Goal: Task Accomplishment & Management: Manage account settings

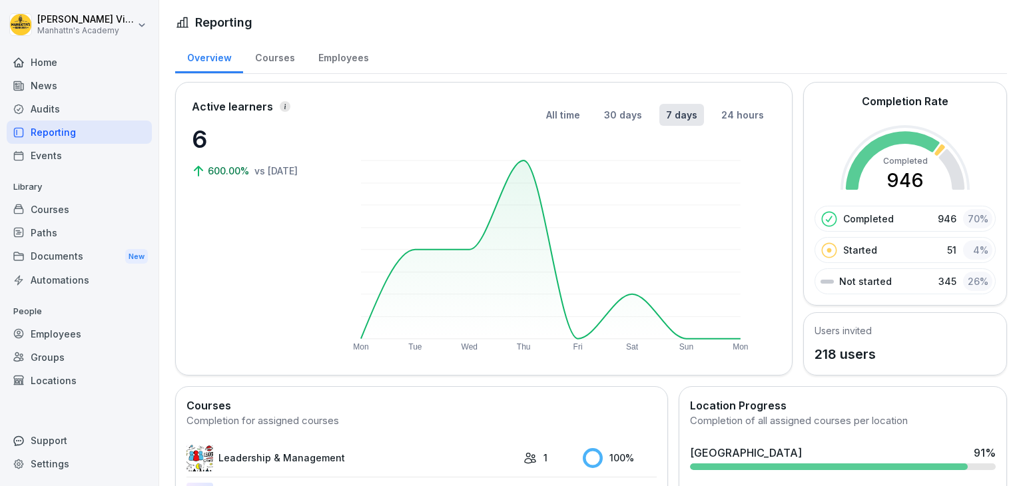
click at [61, 332] on div "Employees" at bounding box center [79, 333] width 145 height 23
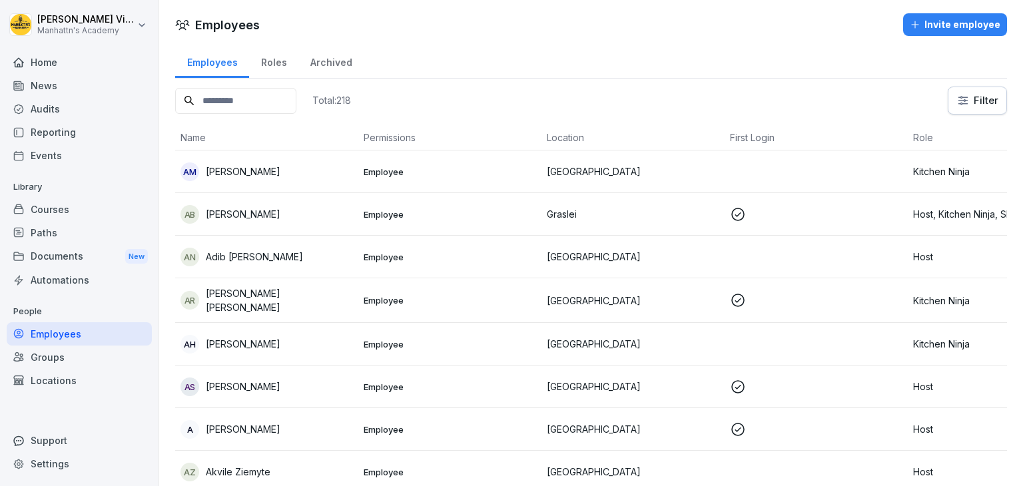
click at [250, 102] on input at bounding box center [235, 101] width 121 height 26
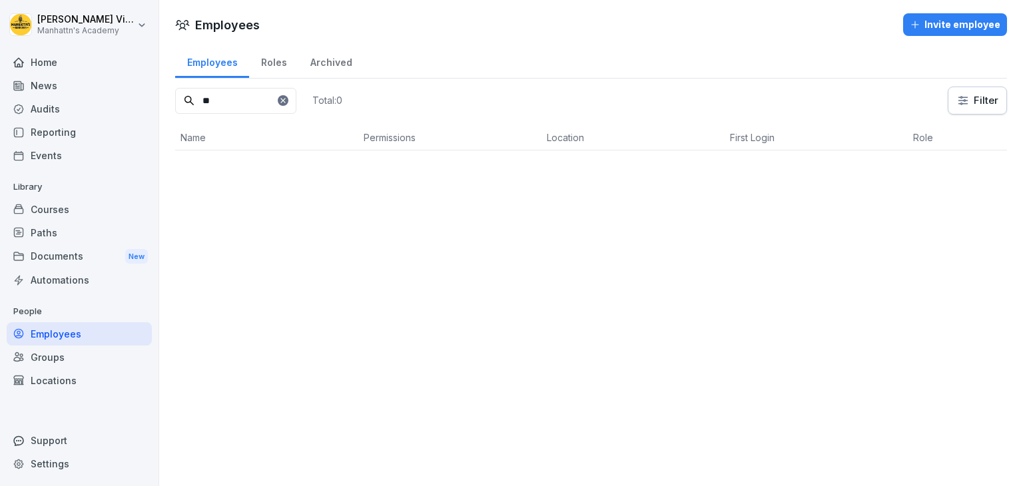
type input "*"
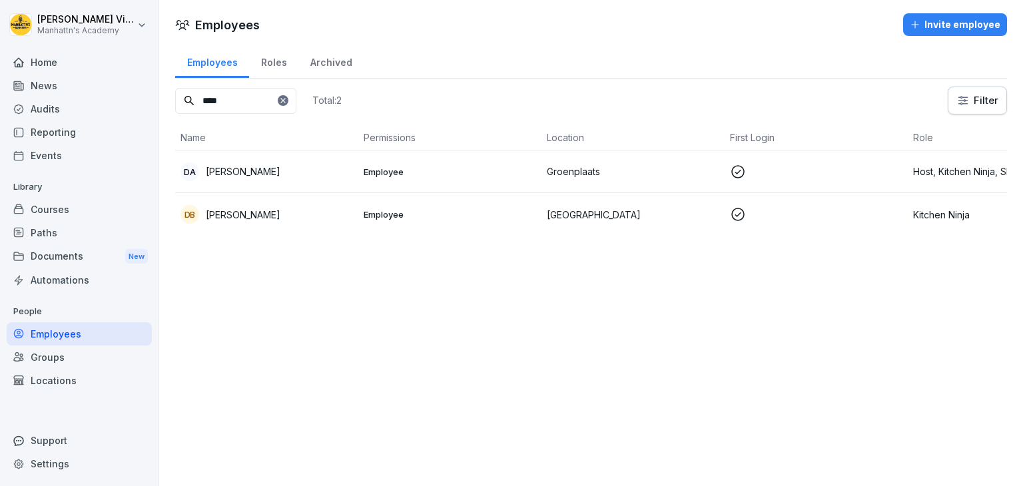
type input "****"
click at [49, 219] on div "Courses" at bounding box center [79, 209] width 145 height 23
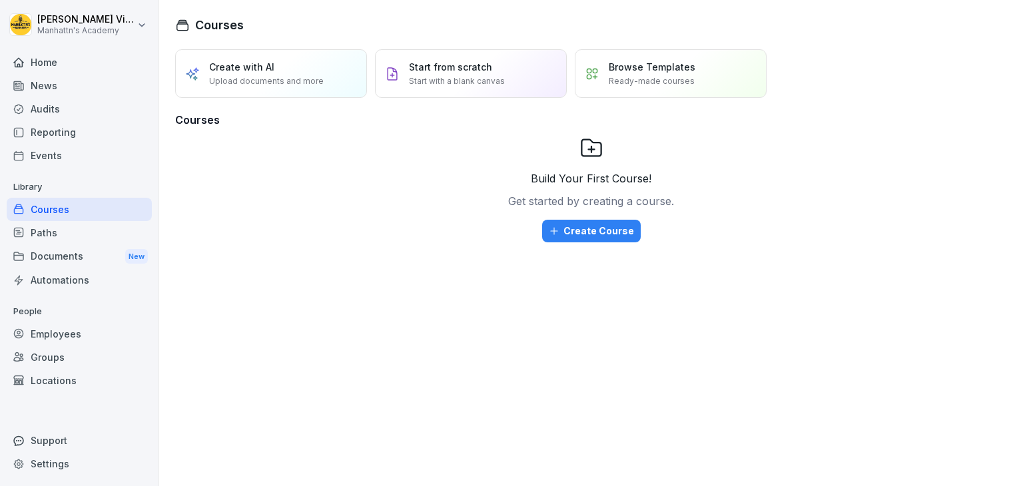
click at [57, 330] on div "Employees" at bounding box center [79, 333] width 145 height 23
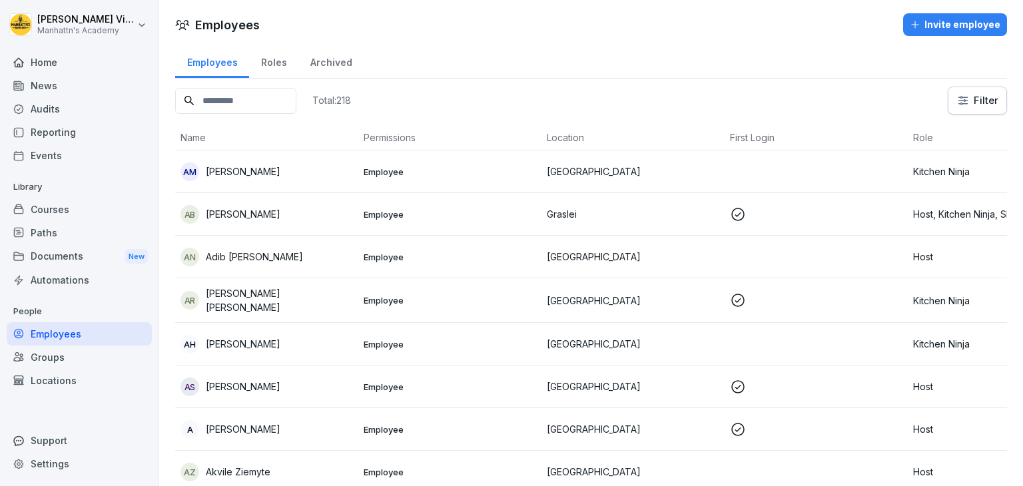
click at [268, 97] on input at bounding box center [235, 101] width 121 height 26
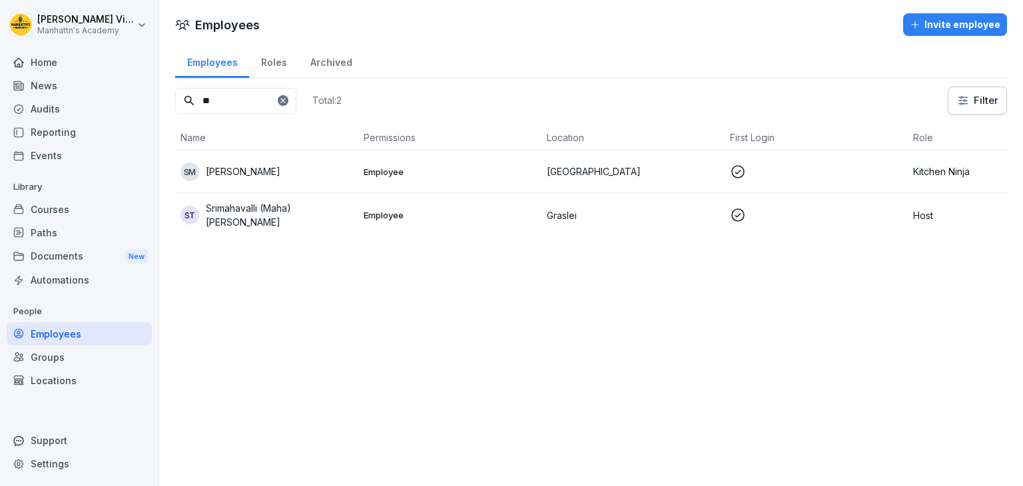
type input "*"
